Goal: Task Accomplishment & Management: Manage account settings

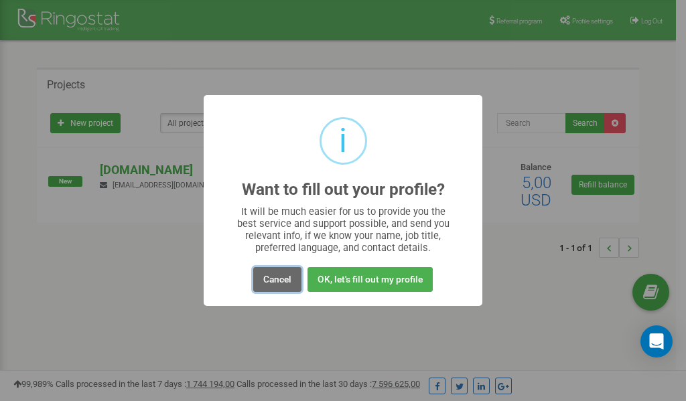
click at [280, 281] on button "Cancel" at bounding box center [277, 279] width 48 height 25
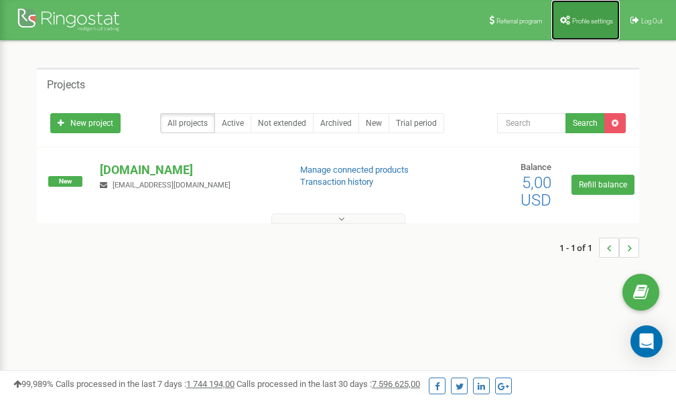
click at [583, 21] on span "Profile settings" at bounding box center [592, 20] width 41 height 7
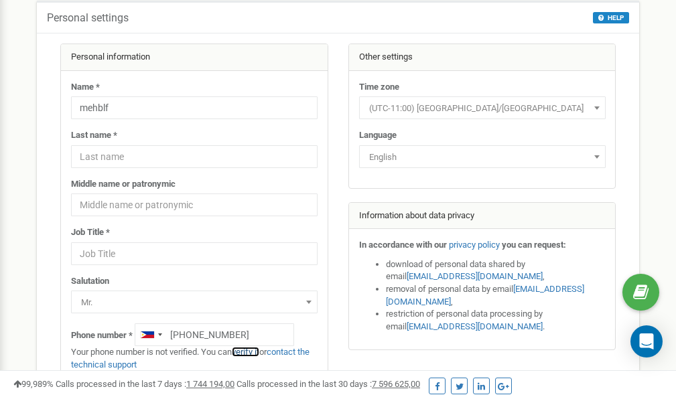
click at [255, 352] on link "verify it" at bounding box center [245, 352] width 27 height 10
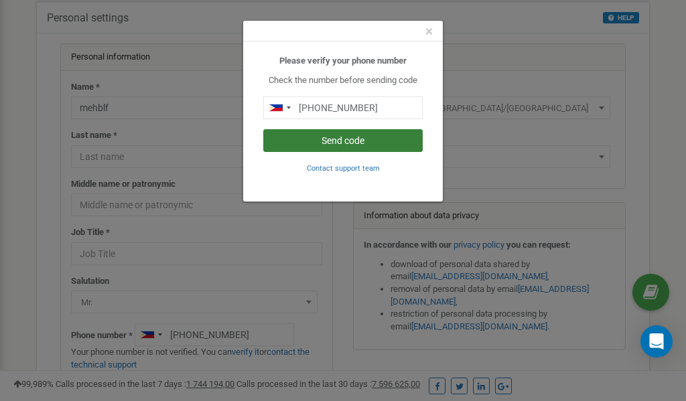
click at [360, 142] on button "Send code" at bounding box center [342, 140] width 159 height 23
